Goal: Task Accomplishment & Management: Manage account settings

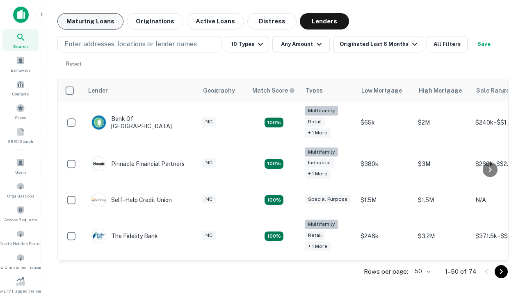
click at [90, 21] on button "Maturing Loans" at bounding box center [90, 21] width 66 height 16
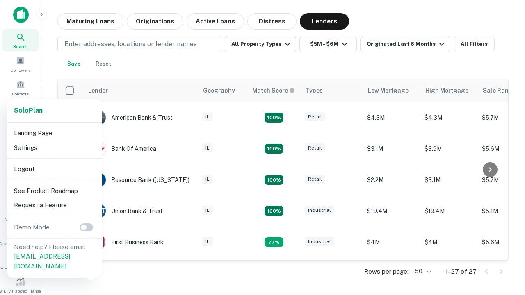
scroll to position [152, 0]
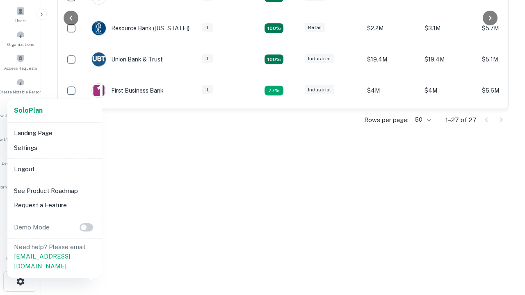
click at [54, 169] on li "Logout" at bounding box center [55, 169] width 88 height 15
